Goal: Task Accomplishment & Management: Manage account settings

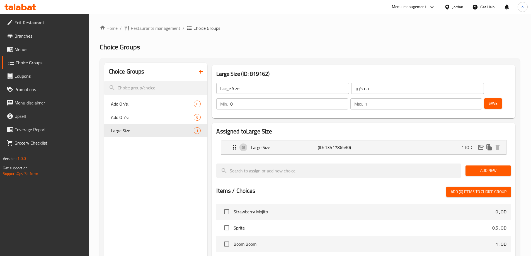
click at [459, 6] on div "Jordan" at bounding box center [457, 7] width 11 height 6
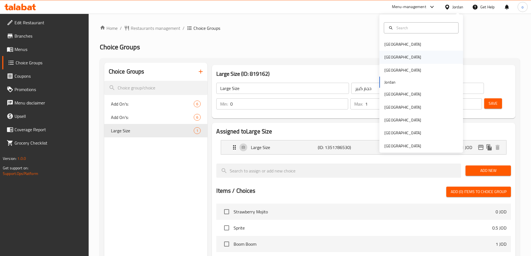
click at [395, 55] on div "[GEOGRAPHIC_DATA]" at bounding box center [421, 57] width 84 height 13
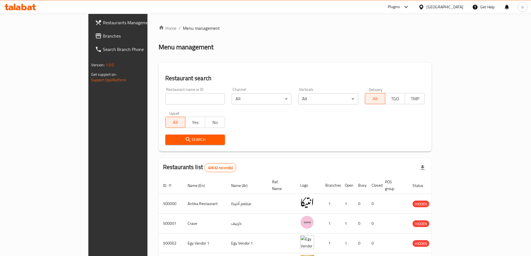
click at [91, 32] on link "Branches" at bounding box center [134, 35] width 86 height 13
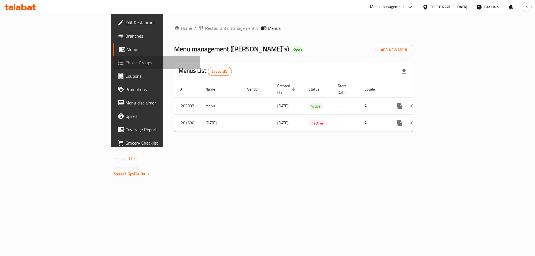
click at [113, 68] on link "Choice Groups" at bounding box center [156, 62] width 87 height 13
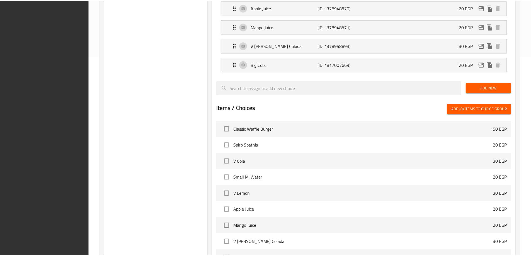
scroll to position [277, 0]
